Goal: Find specific page/section: Find specific page/section

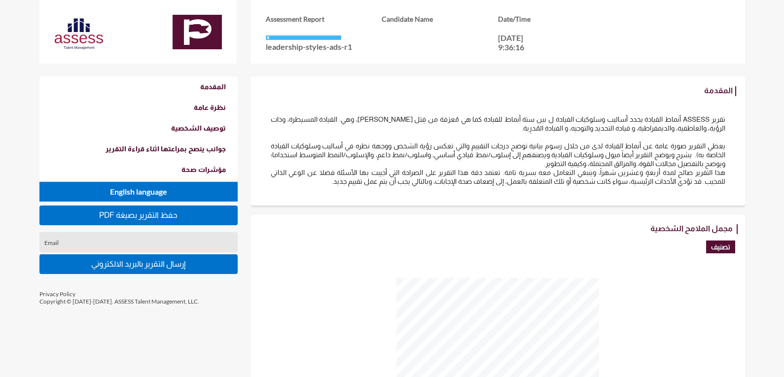
scroll to position [377, 784]
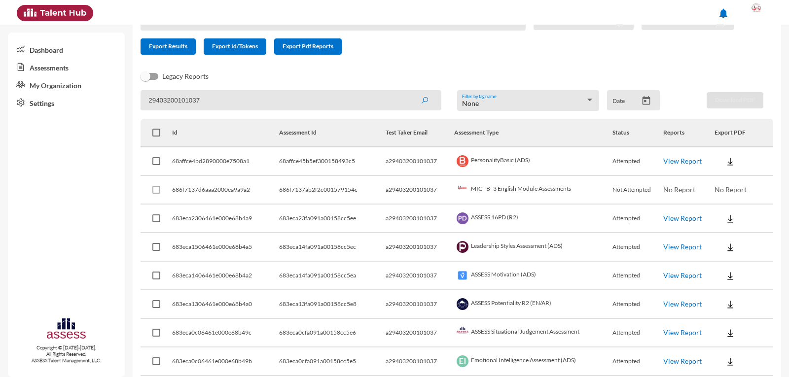
scroll to position [85, 0]
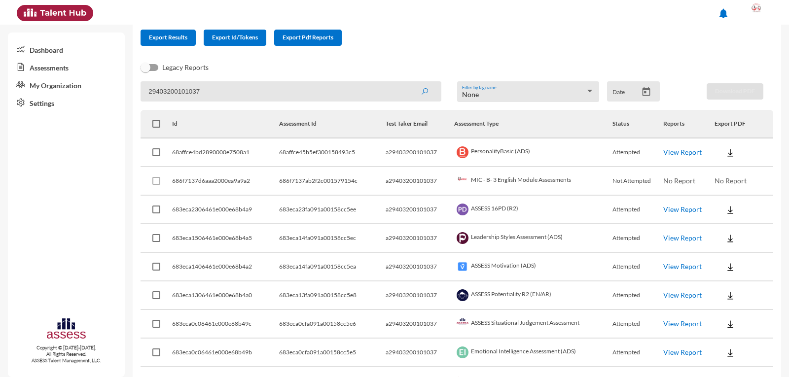
click at [682, 295] on link "View Report" at bounding box center [682, 295] width 38 height 8
click at [674, 293] on link "View Report" at bounding box center [682, 295] width 38 height 8
click at [757, 16] on div at bounding box center [757, 12] width 20 height 20
click at [760, 49] on link "a1234" at bounding box center [746, 52] width 52 height 19
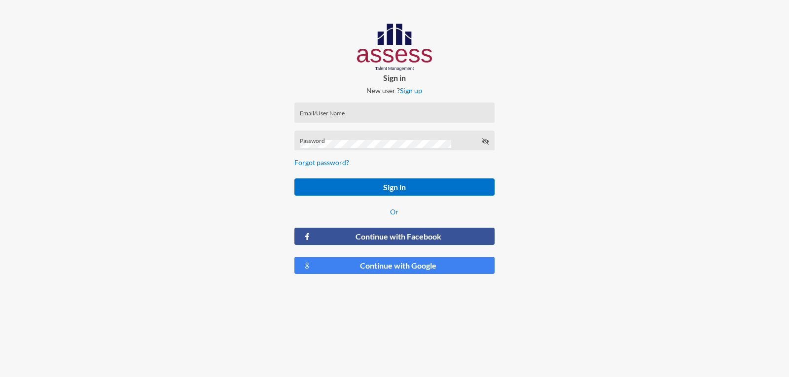
type input "a1234"
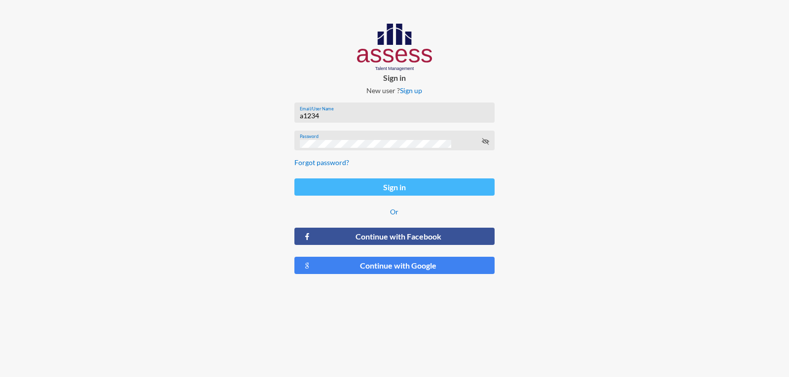
click at [411, 188] on button "Sign in" at bounding box center [394, 186] width 200 height 17
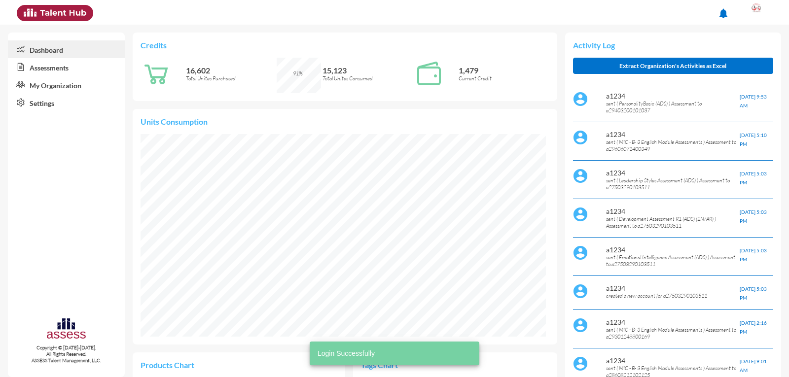
scroll to position [203, 405]
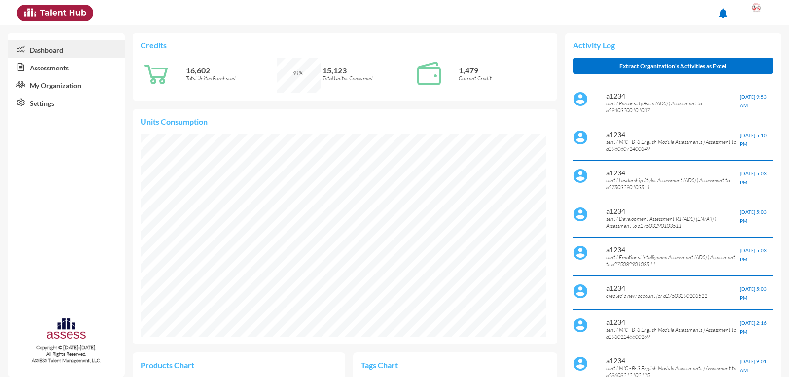
click at [47, 69] on link "Assessments" at bounding box center [66, 67] width 117 height 18
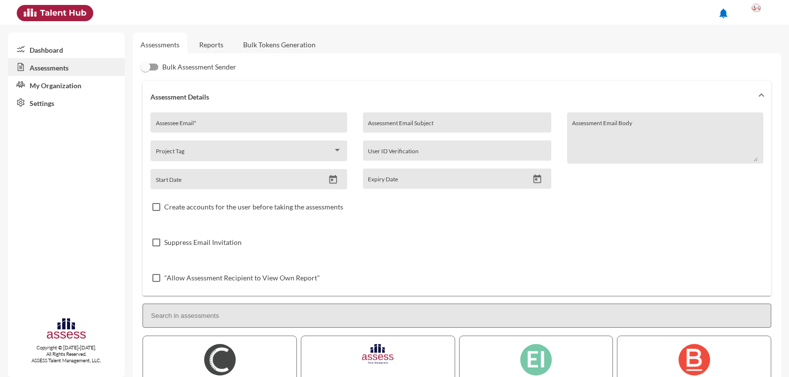
click at [220, 48] on link "Reports" at bounding box center [211, 45] width 40 height 24
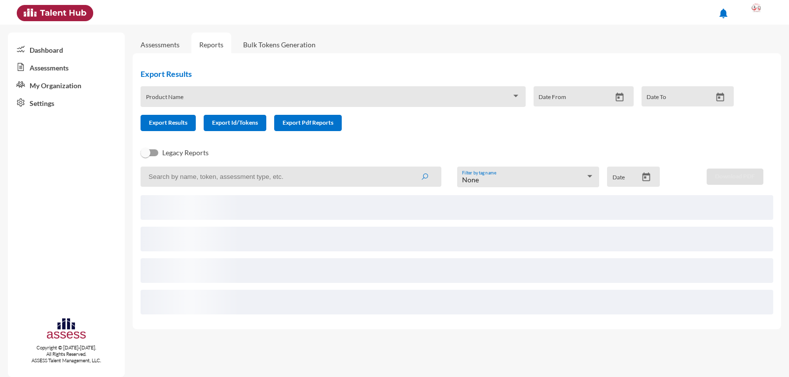
click at [346, 179] on input at bounding box center [290, 177] width 300 height 20
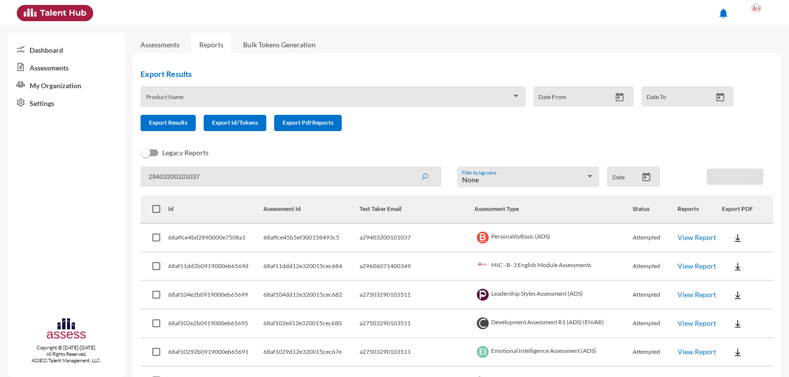
type input "29403200101037"
click at [409, 168] on button "submit" at bounding box center [425, 177] width 32 height 18
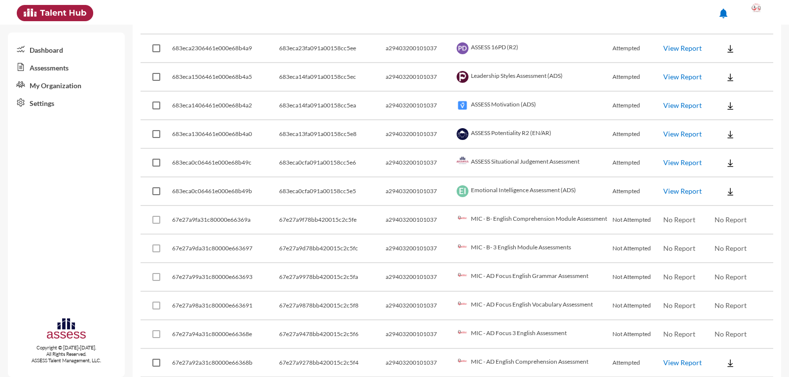
scroll to position [197, 0]
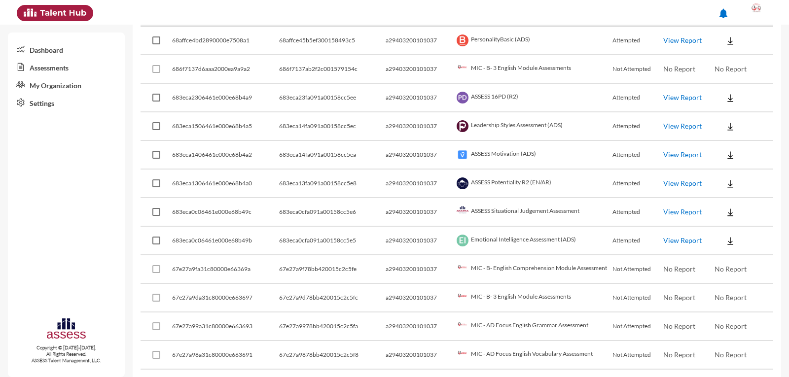
click at [678, 182] on link "View Report" at bounding box center [682, 183] width 38 height 8
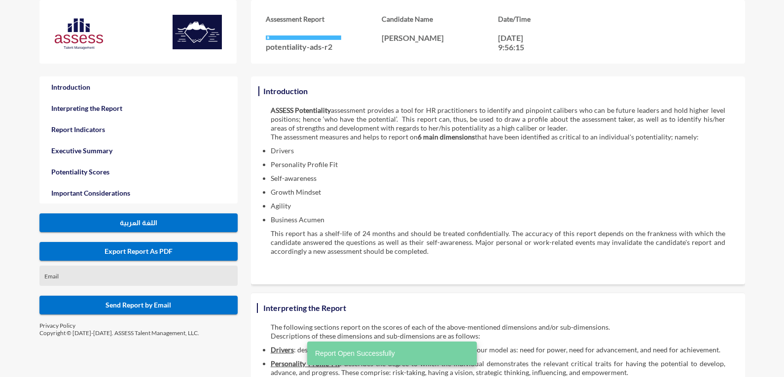
click at [124, 220] on span "اللغة العربية" at bounding box center [138, 223] width 37 height 8
